Goal: Connect with others: Connect with other users

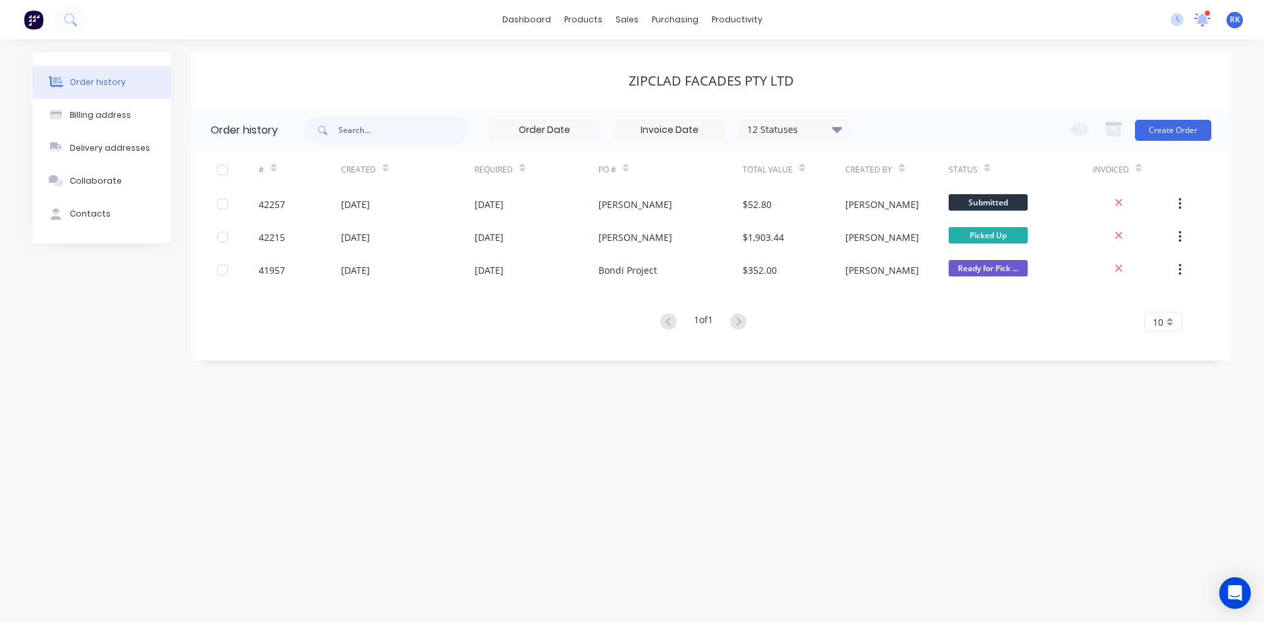
click at [1202, 22] on icon at bounding box center [1202, 18] width 13 height 12
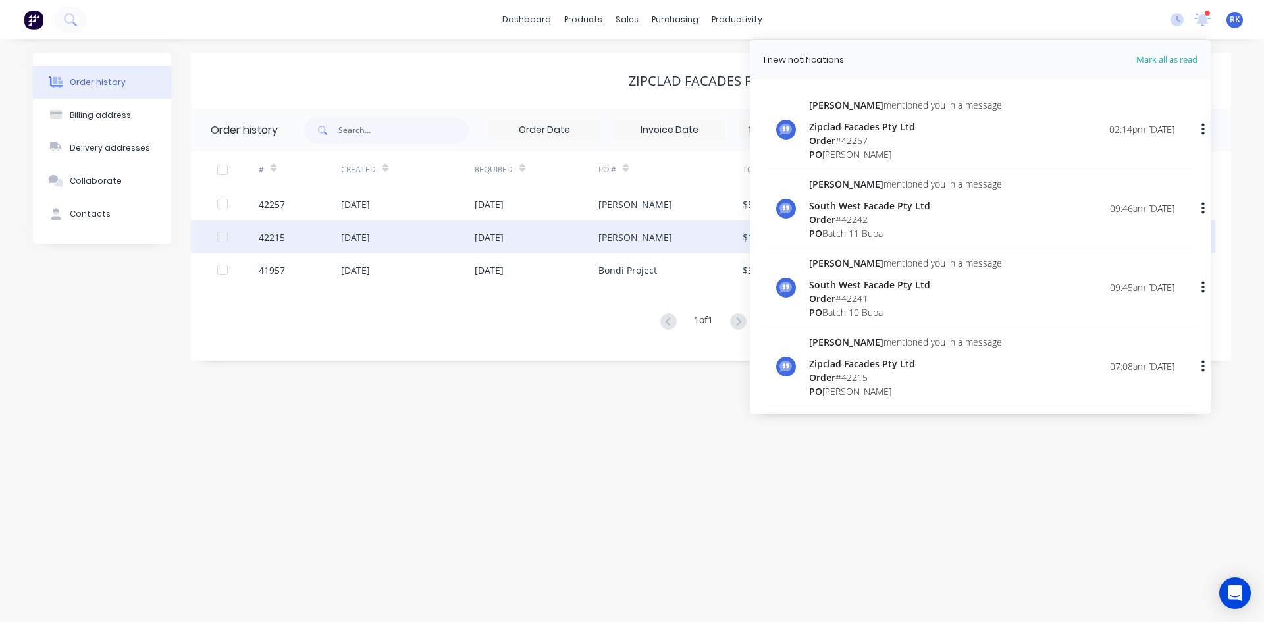
click at [286, 237] on div "42215" at bounding box center [300, 237] width 82 height 33
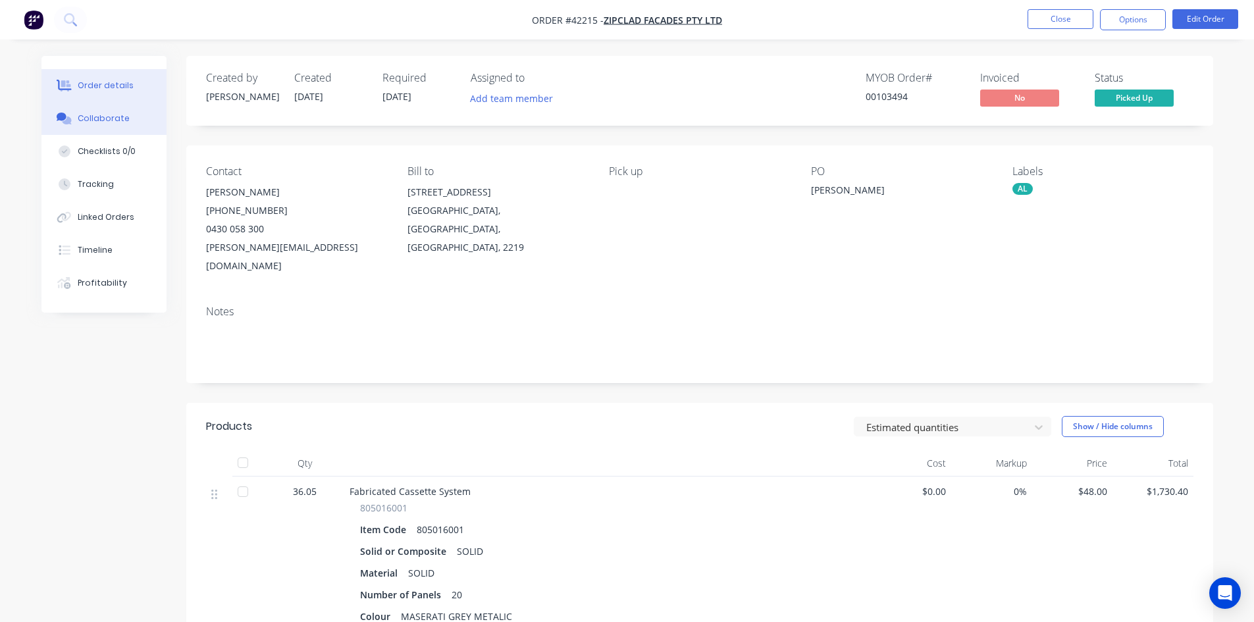
click at [137, 120] on button "Collaborate" at bounding box center [103, 118] width 125 height 33
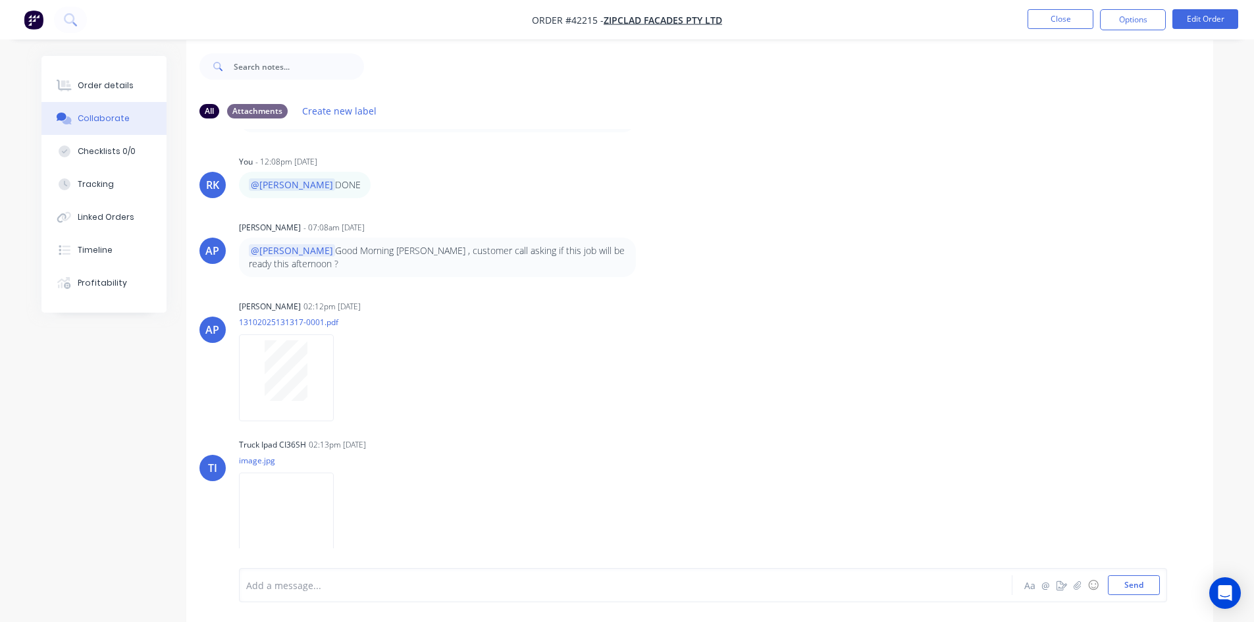
scroll to position [20, 0]
click at [317, 340] on div at bounding box center [286, 366] width 83 height 61
click at [311, 475] on img at bounding box center [286, 512] width 95 height 86
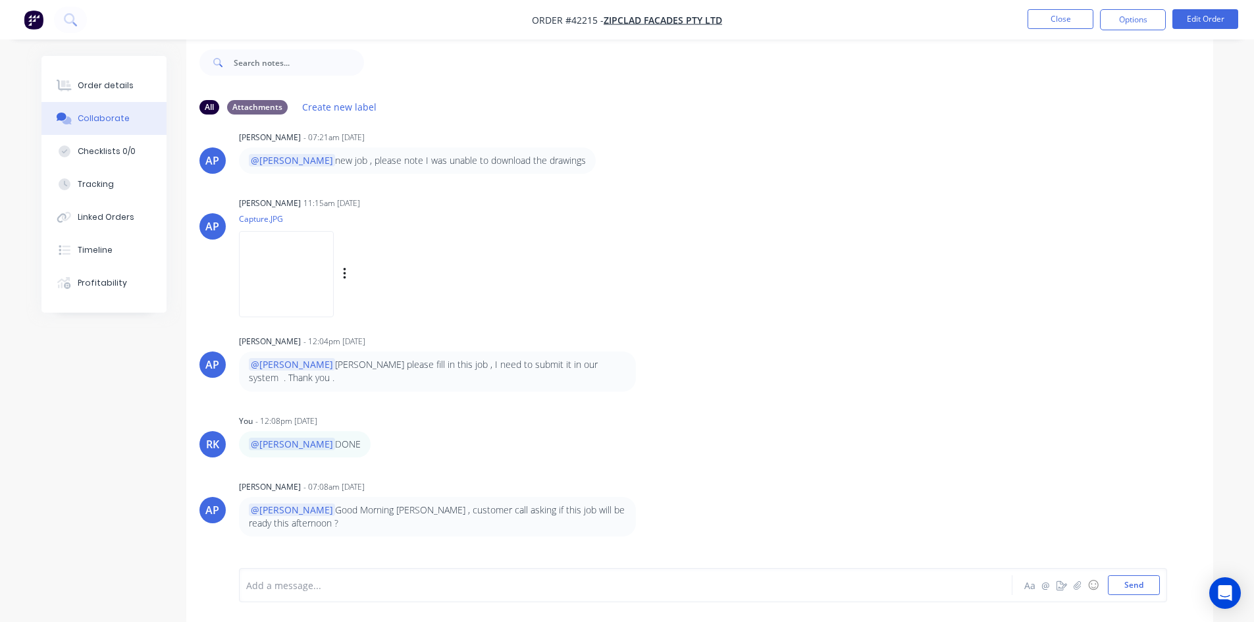
click at [334, 314] on img at bounding box center [286, 274] width 95 height 86
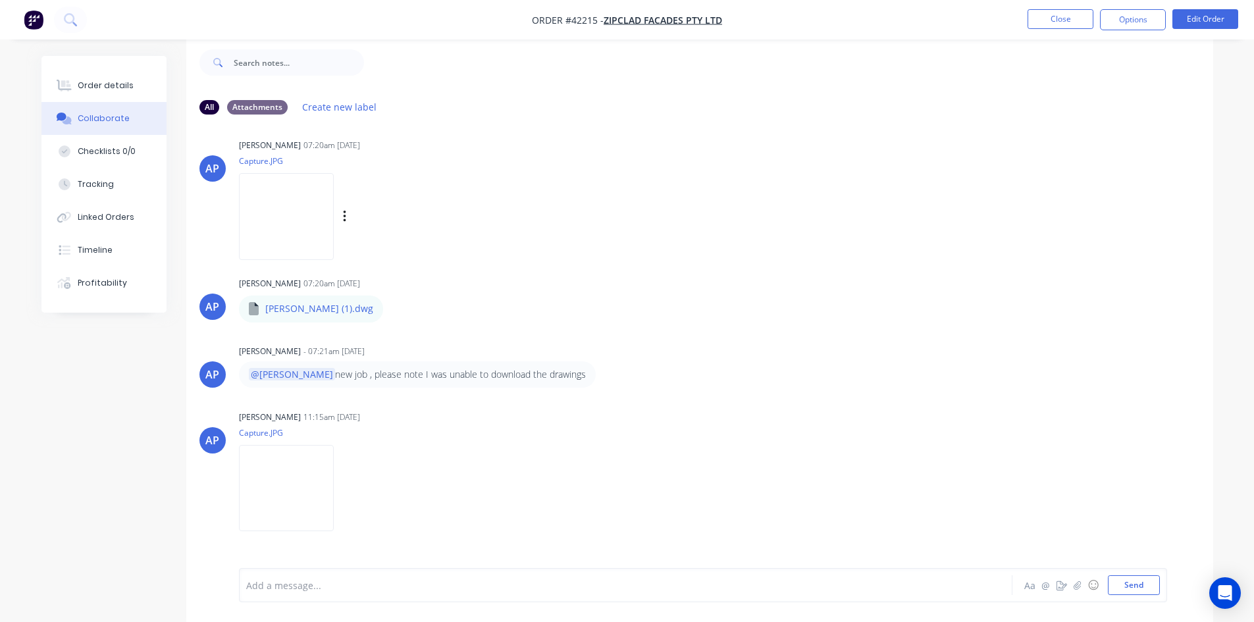
scroll to position [0, 0]
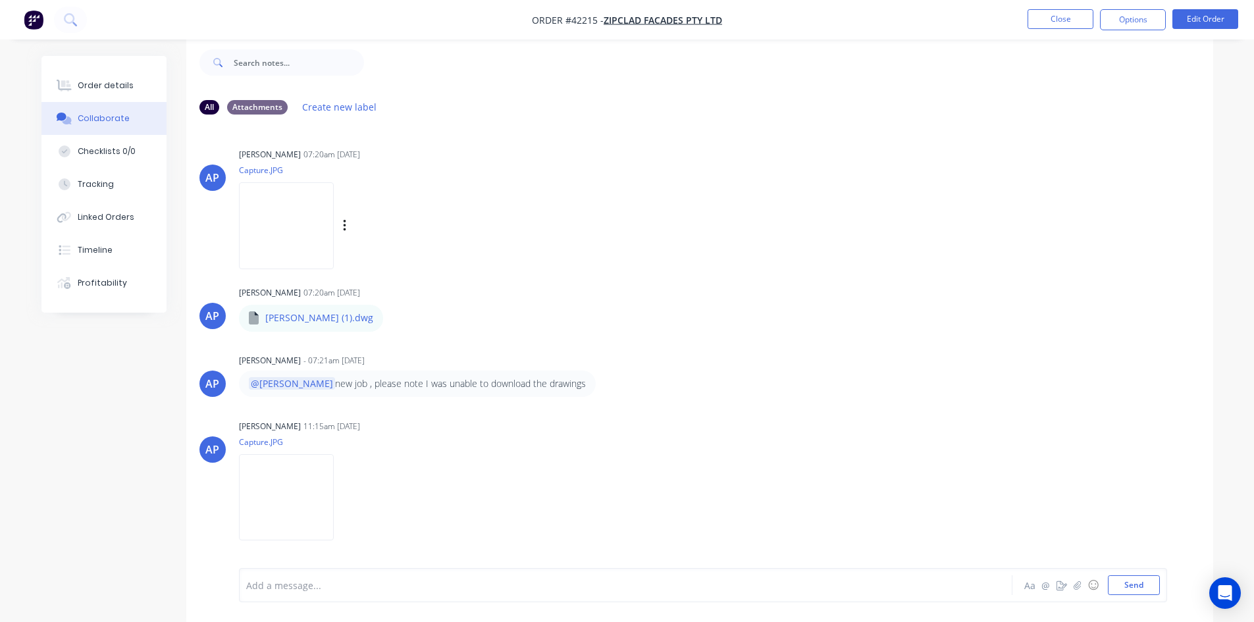
click at [332, 235] on img at bounding box center [286, 225] width 95 height 86
